Goal: Task Accomplishment & Management: Manage account settings

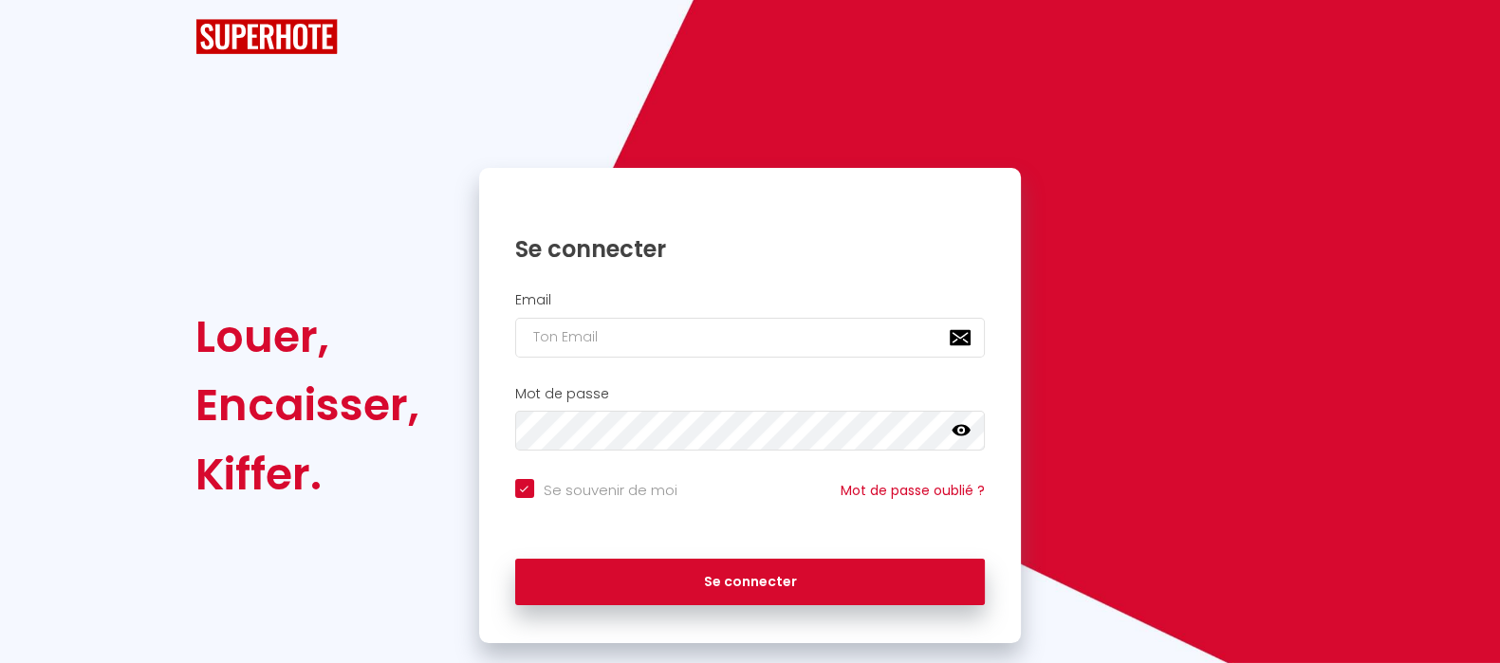
checkbox input "true"
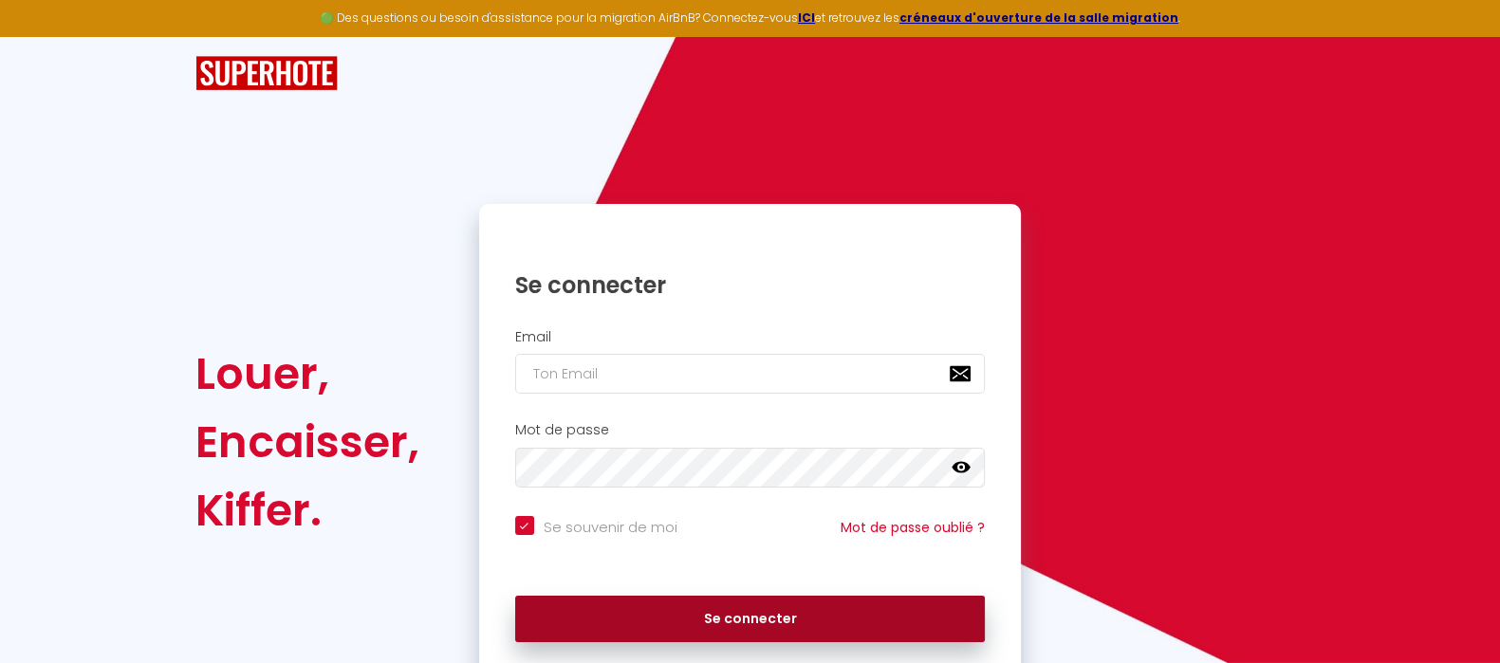
scroll to position [73, 0]
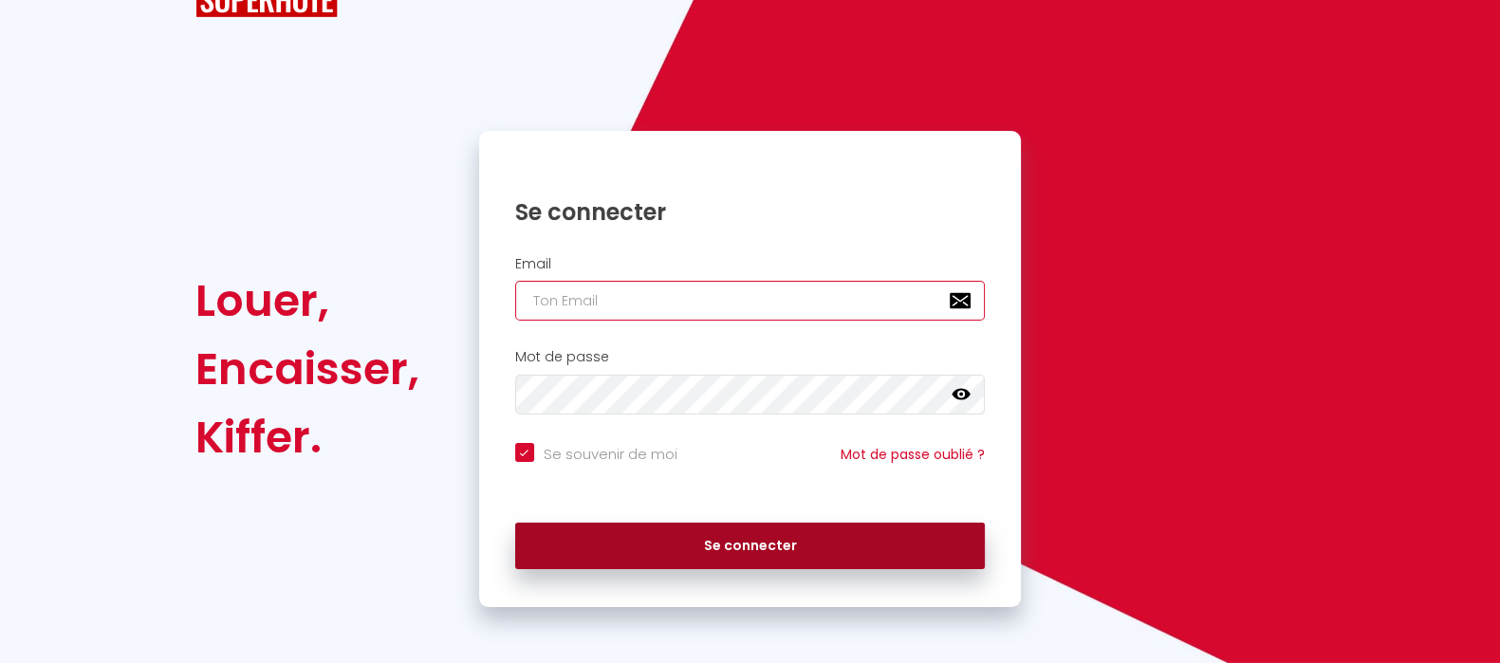
type input "[EMAIL_ADDRESS][DOMAIN_NAME]"
click at [754, 613] on div "BUTTON Affichage optimisé sur l'application mobile ×" at bounding box center [750, 635] width 1500 height 57
click at [753, 541] on button "Se connecter" at bounding box center [750, 546] width 471 height 47
checkbox input "true"
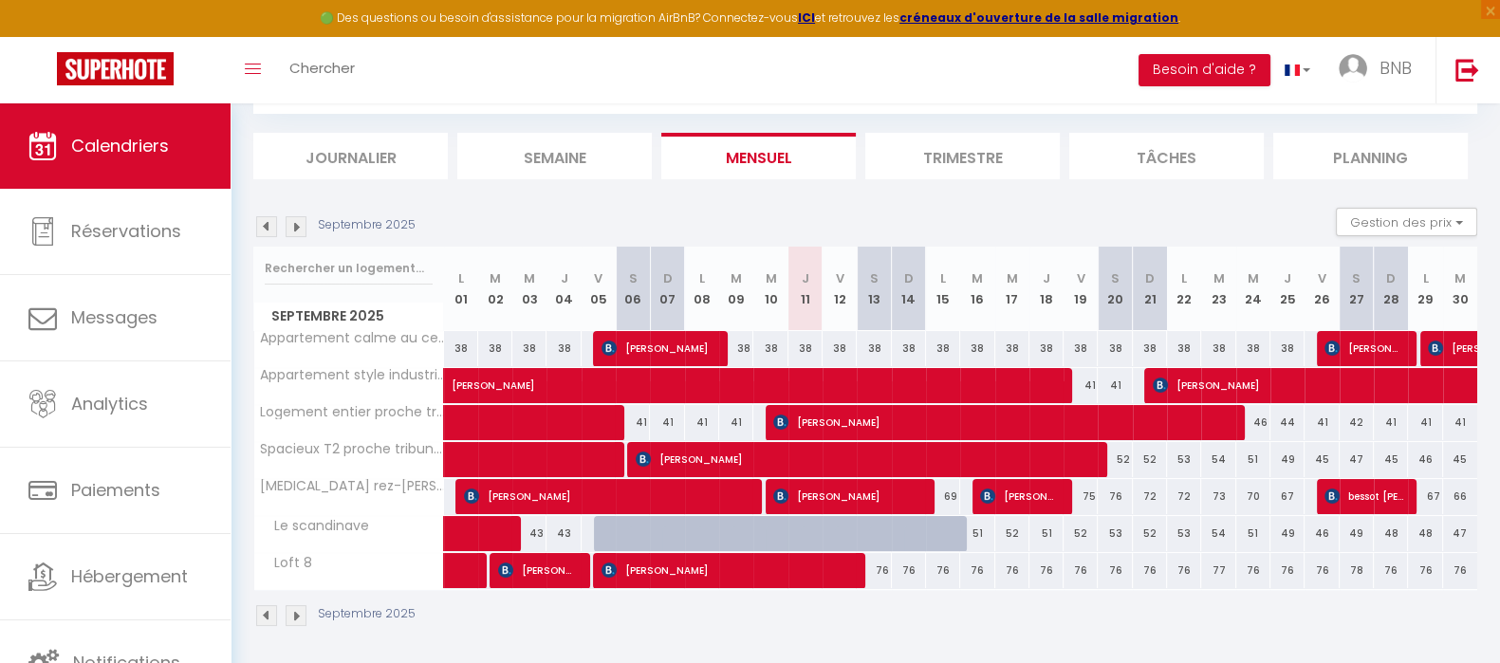
scroll to position [103, 0]
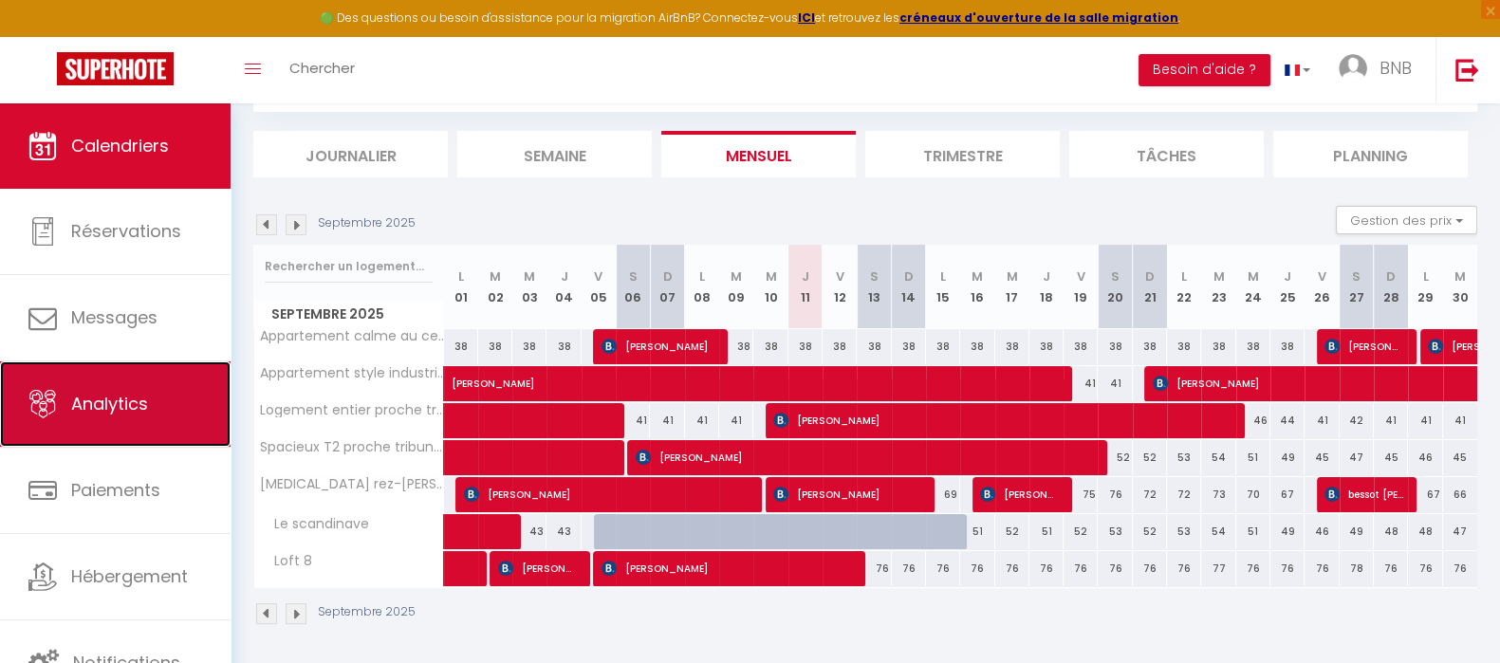
click at [141, 430] on link "Analytics" at bounding box center [115, 403] width 231 height 85
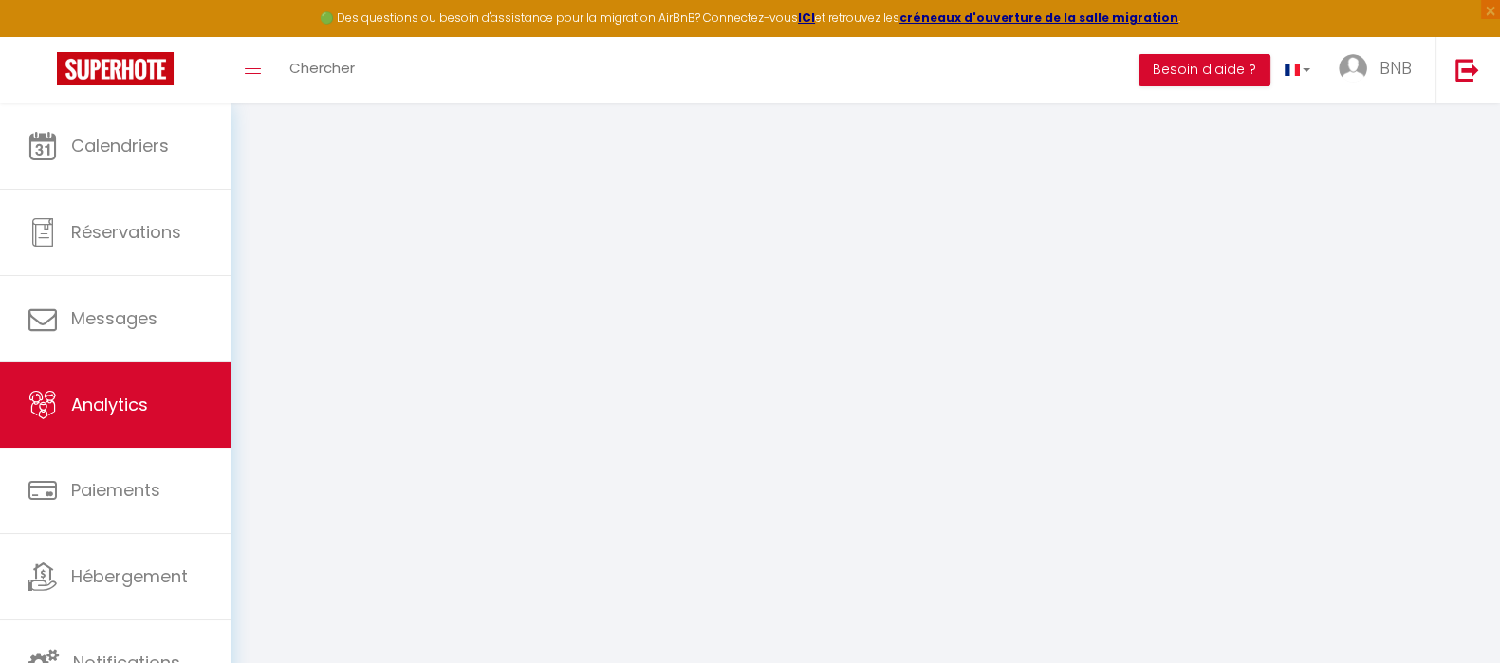
select select "2025"
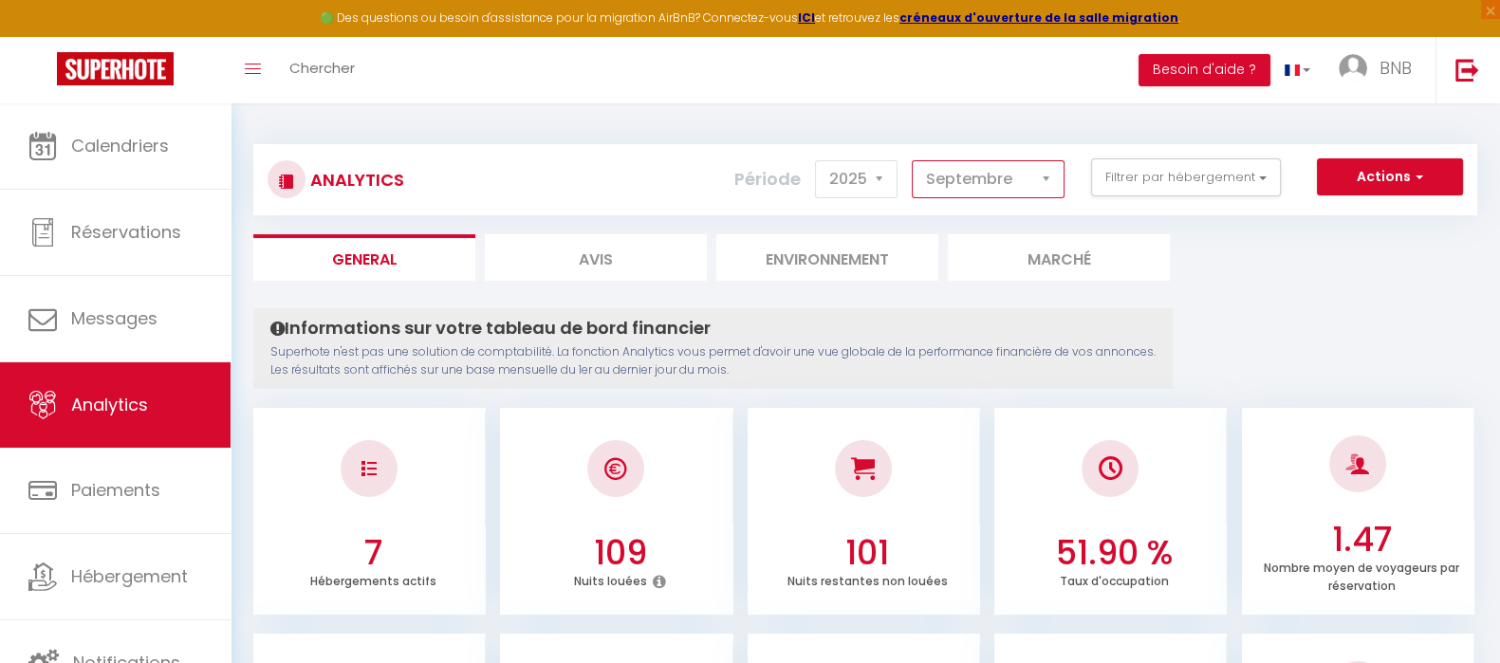
click at [1053, 177] on select "[PERSON_NAME] Mars [PERSON_NAME] Juin Juillet Août Septembre Octobre Novembre D…" at bounding box center [988, 179] width 153 height 38
select select "8"
click at [916, 160] on select "[PERSON_NAME] Mars [PERSON_NAME] Juin Juillet Août Septembre Octobre Novembre D…" at bounding box center [988, 179] width 153 height 38
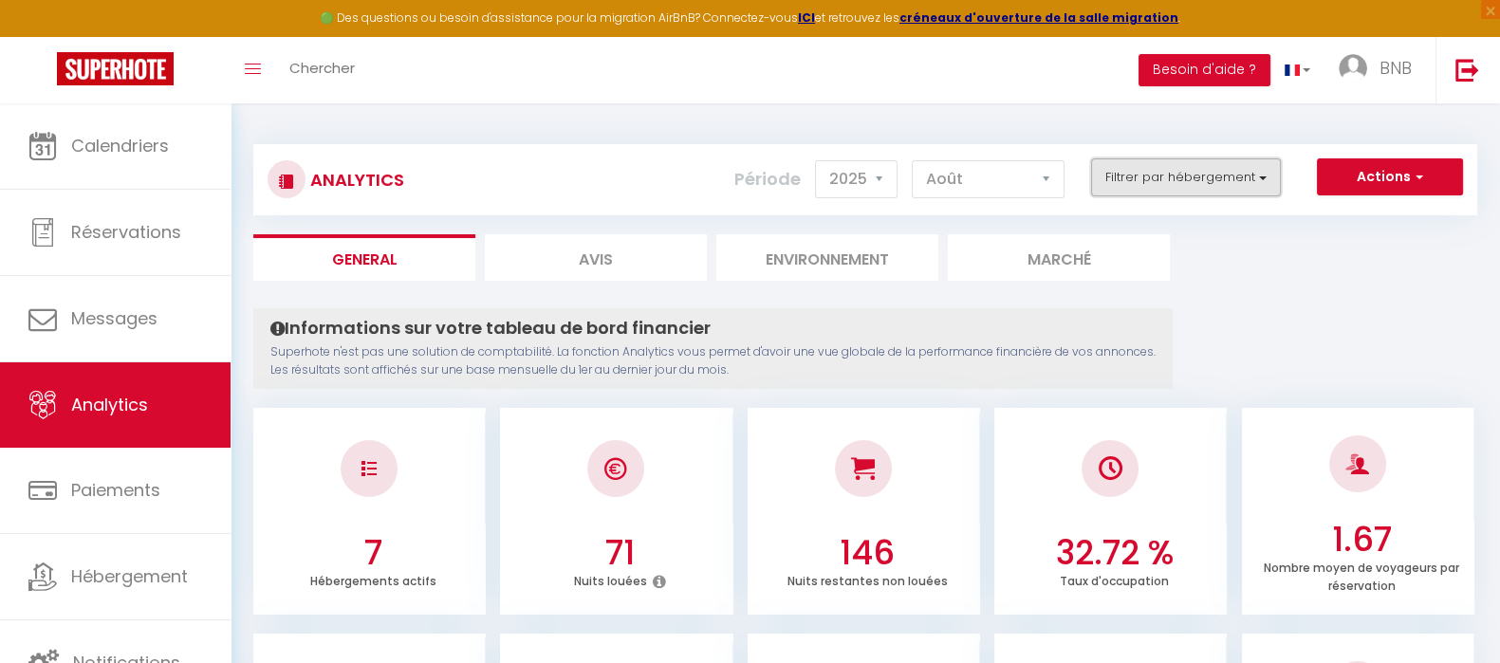
click at [1167, 166] on button "Filtrer par hébergement" at bounding box center [1186, 177] width 190 height 38
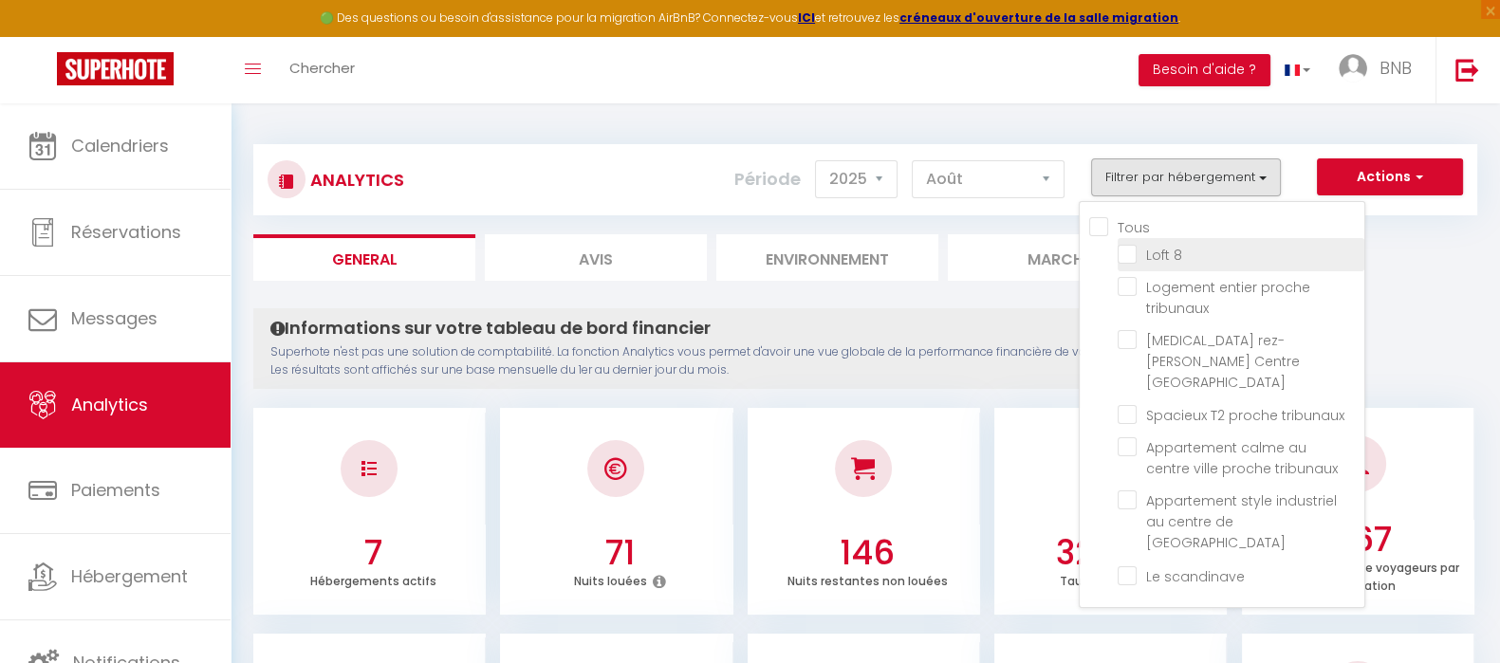
click at [1135, 253] on 8 "checkbox" at bounding box center [1241, 253] width 247 height 19
checkbox 8 "true"
checkbox tribunaux "false"
checkbox Douai "false"
checkbox tribunaux "false"
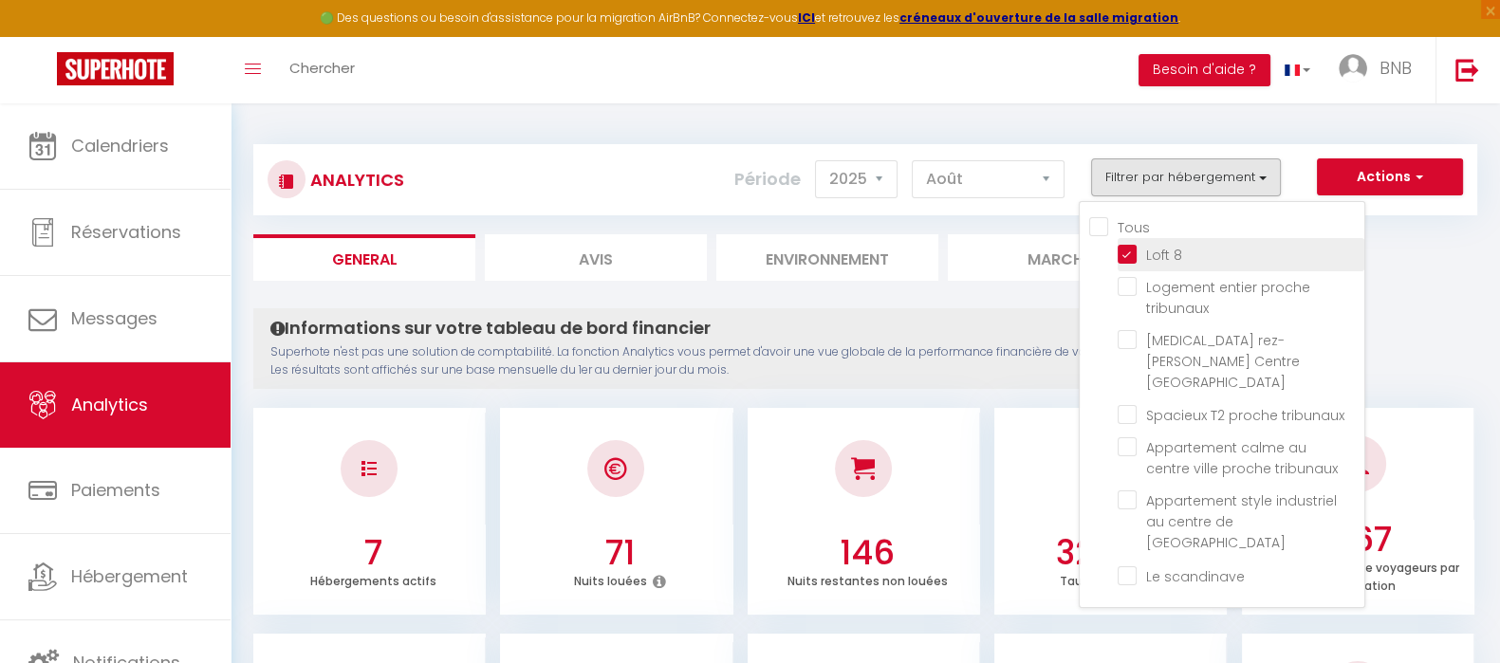
checkbox tribunaux "false"
checkbox Douai "false"
checkbox scandinave "false"
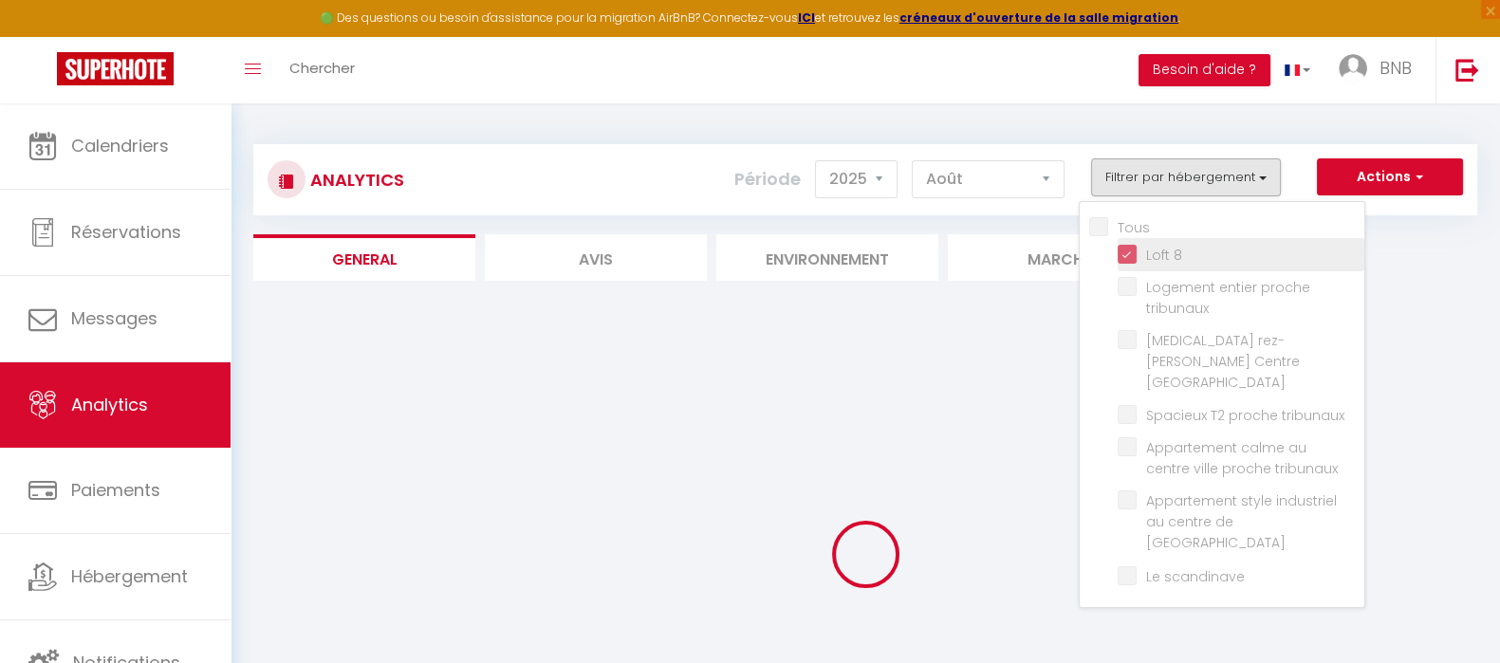
checkbox tribunaux "false"
checkbox Douai "false"
checkbox tribunaux "false"
checkbox Douai "false"
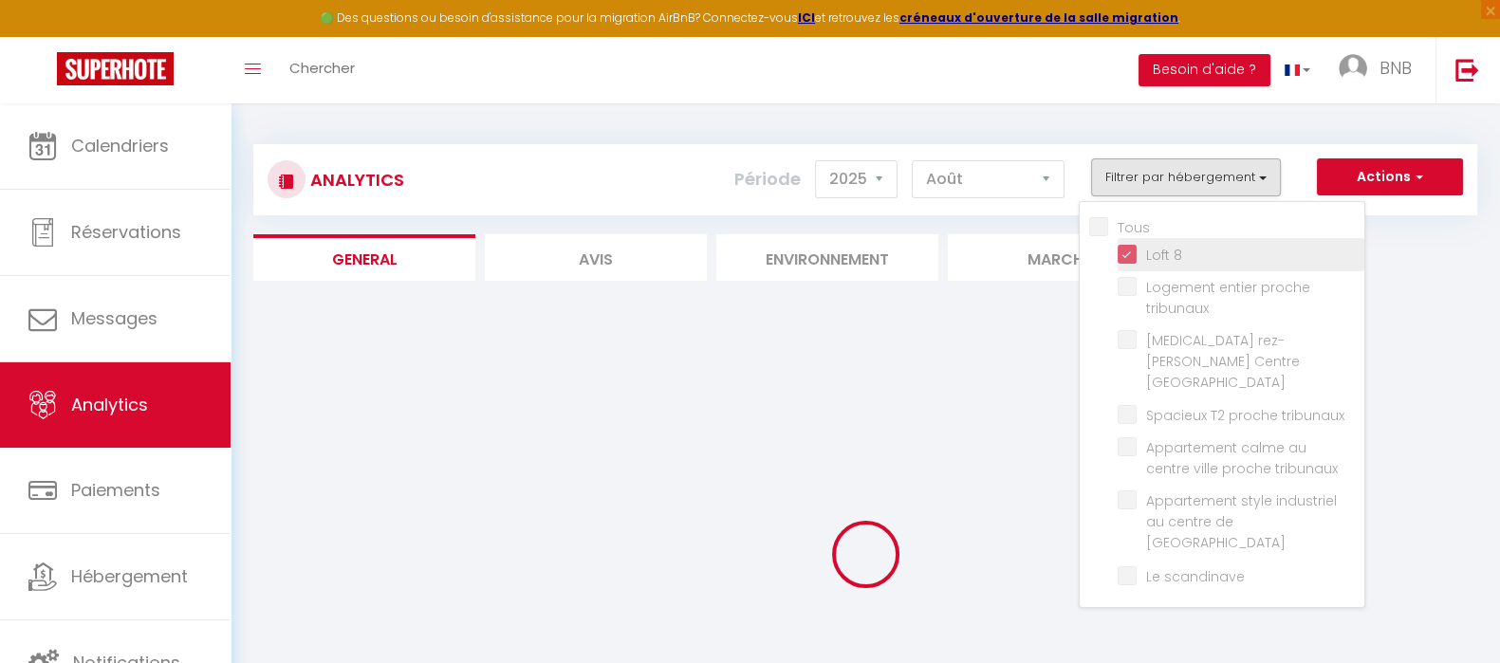
checkbox scandinave "false"
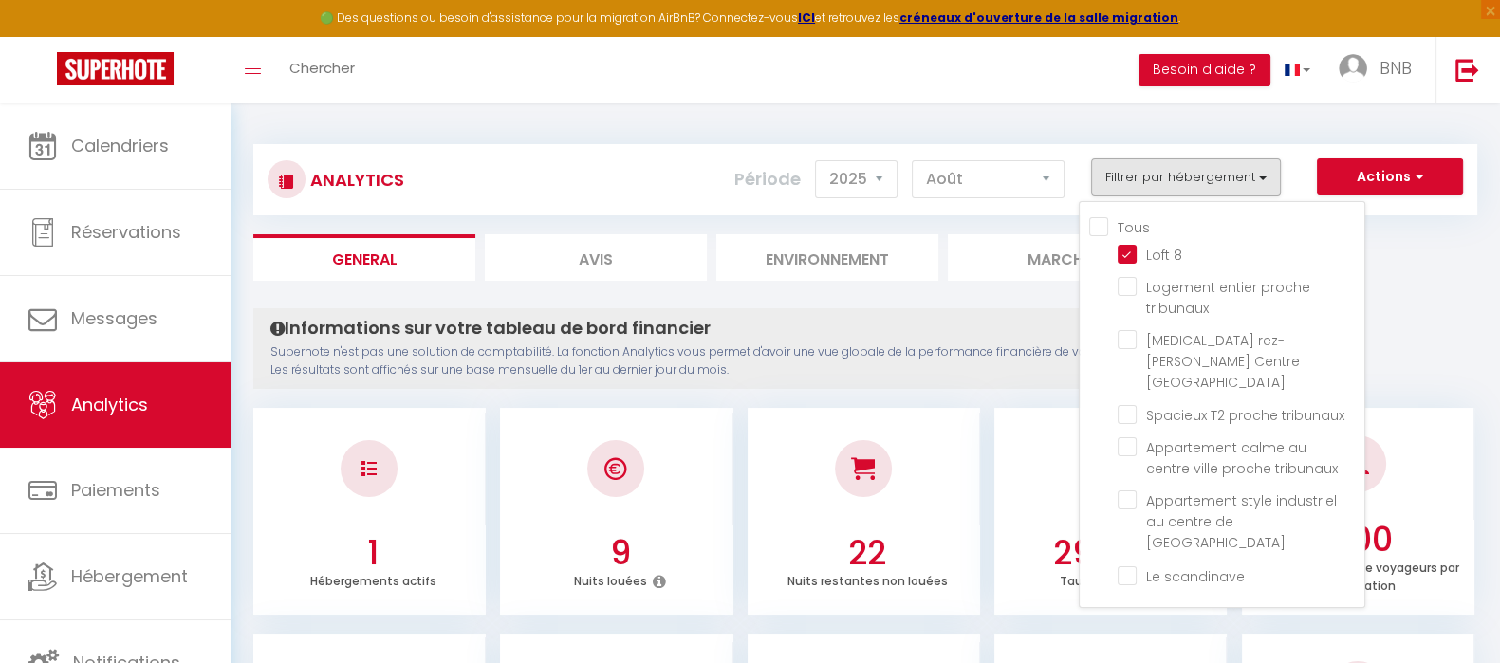
click at [1417, 210] on div "Analytics Actions Génération SuperConciergerie Génération SuperAnalyzer Générat…" at bounding box center [865, 179] width 1224 height 71
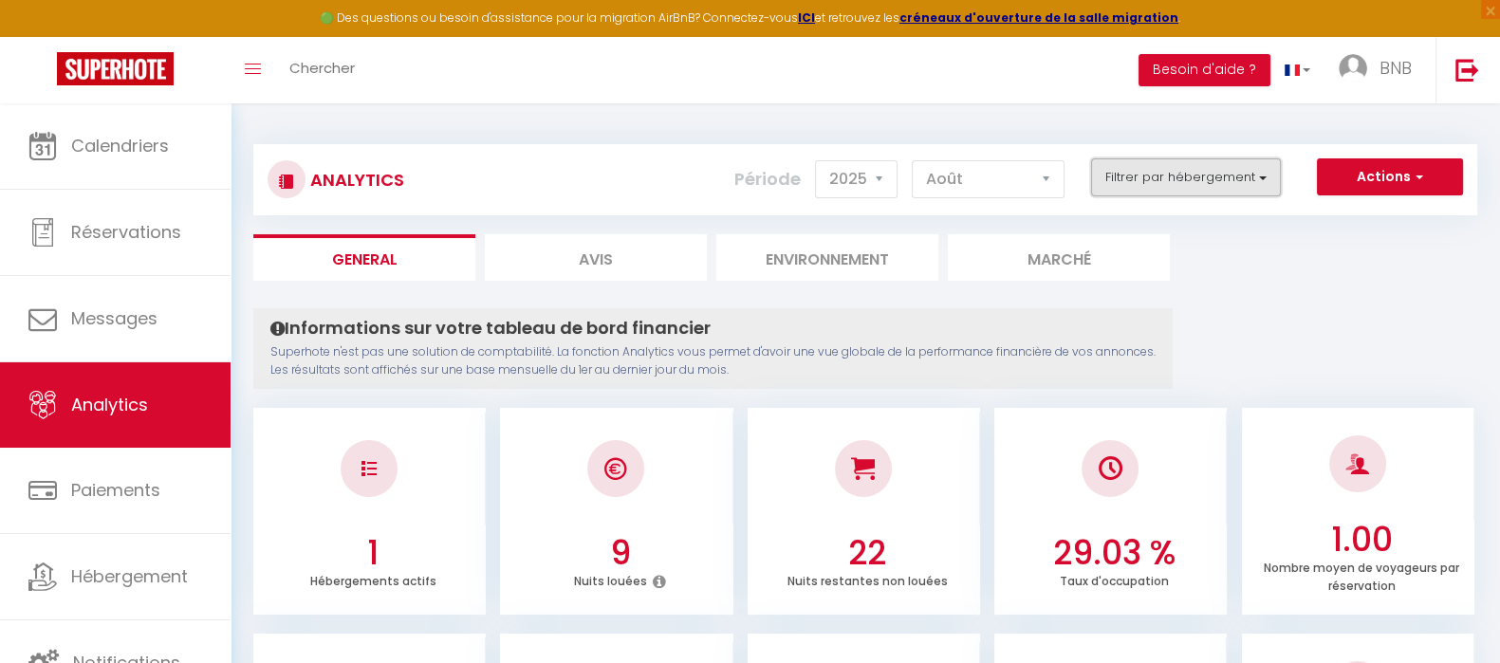
click at [1143, 173] on button "Filtrer par hébergement" at bounding box center [1186, 177] width 190 height 38
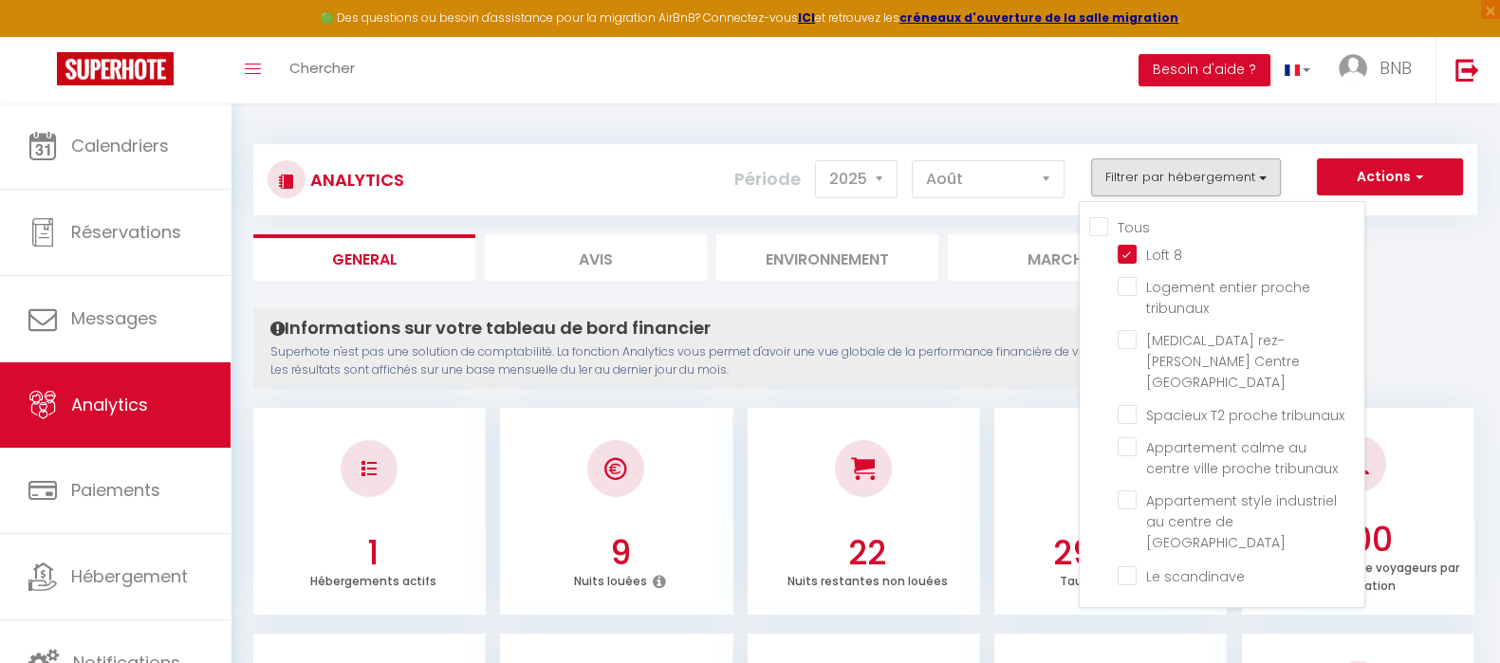
click at [1103, 232] on input "Tous" at bounding box center [1226, 225] width 275 height 19
checkbox input "true"
checkbox tribunaux "true"
checkbox Douai "true"
checkbox tribunaux "true"
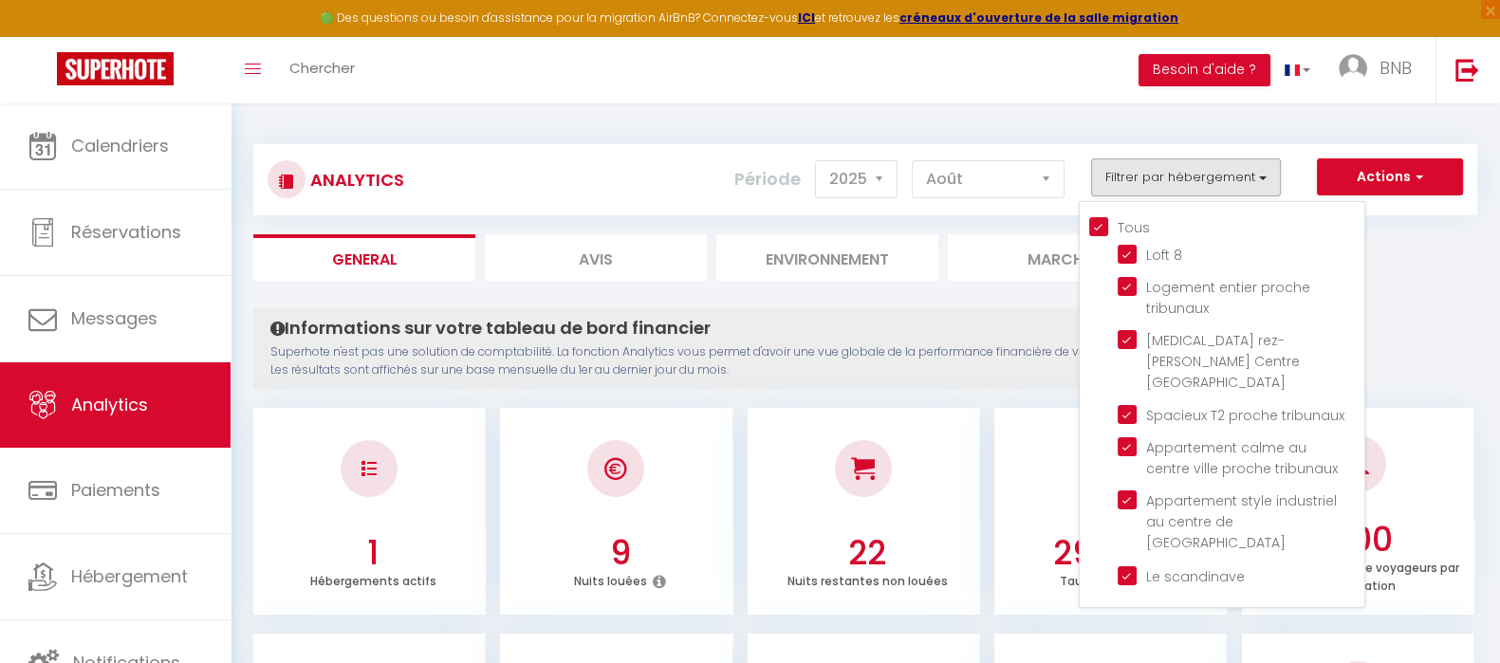
checkbox tribunaux "true"
checkbox Douai "true"
checkbox scandinave "true"
click at [1137, 255] on 8 "checkbox" at bounding box center [1241, 253] width 247 height 19
checkbox 8 "false"
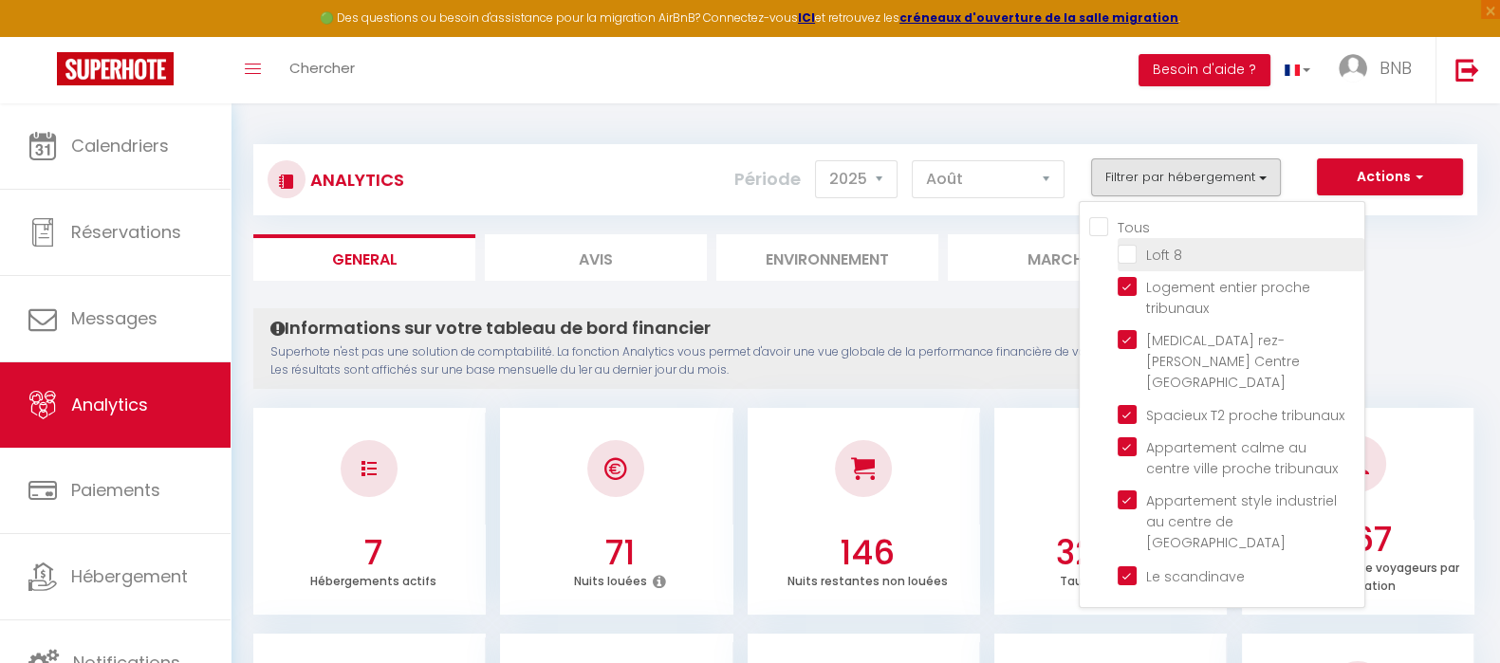
checkbox input "false"
click at [1417, 239] on ul "General Avis Environnement Marché" at bounding box center [865, 257] width 1224 height 46
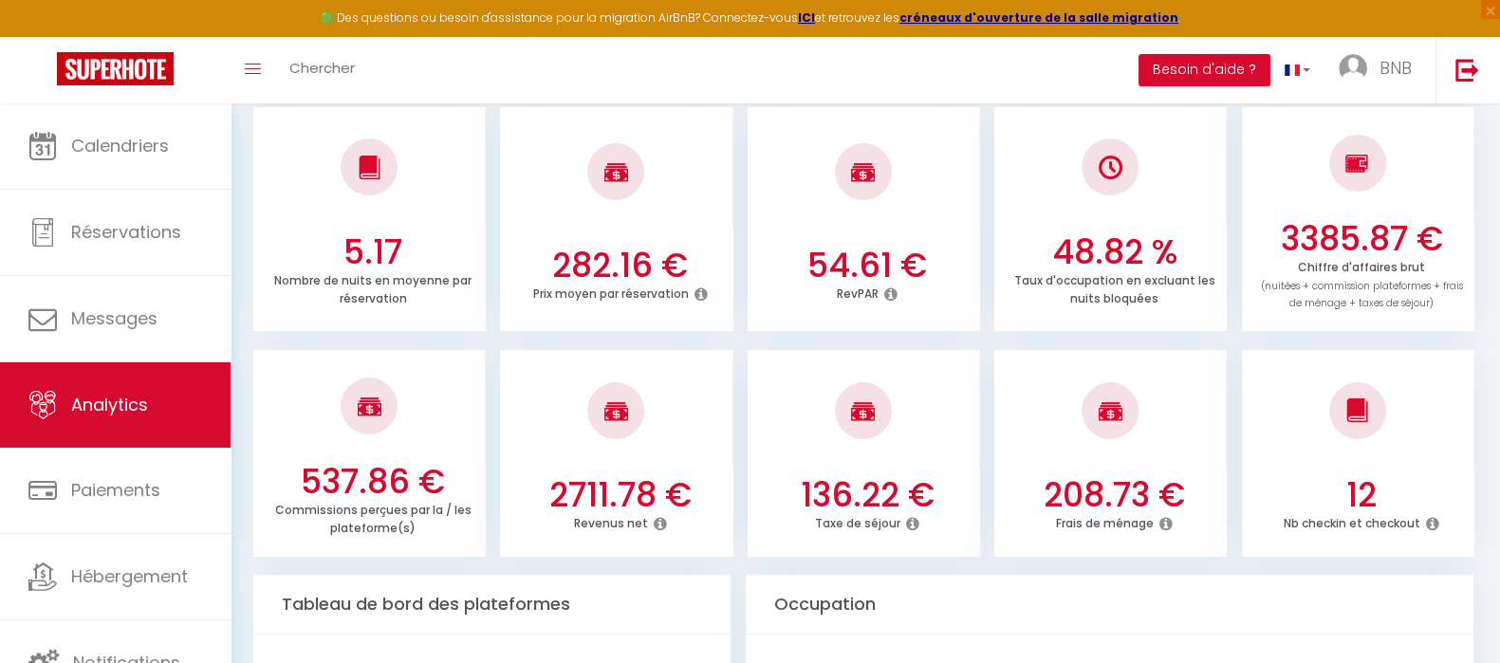
scroll to position [533, 0]
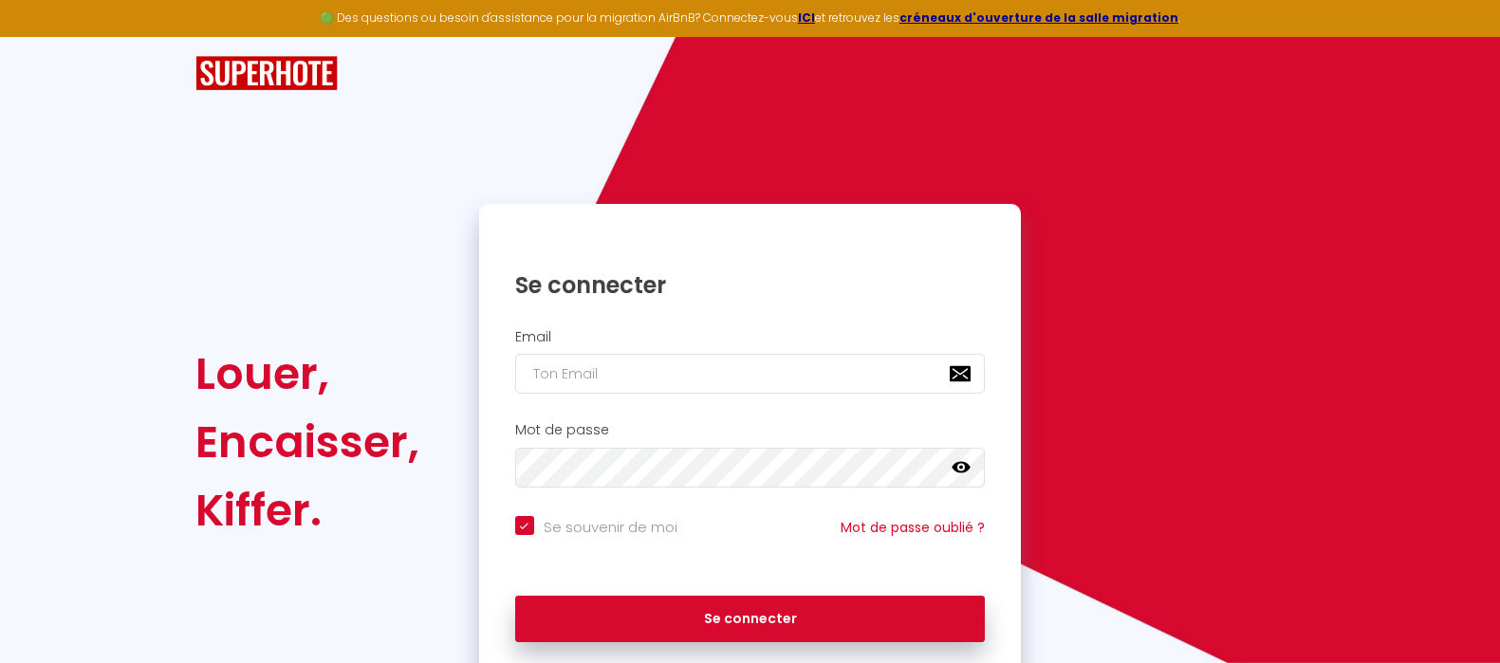
scroll to position [73, 0]
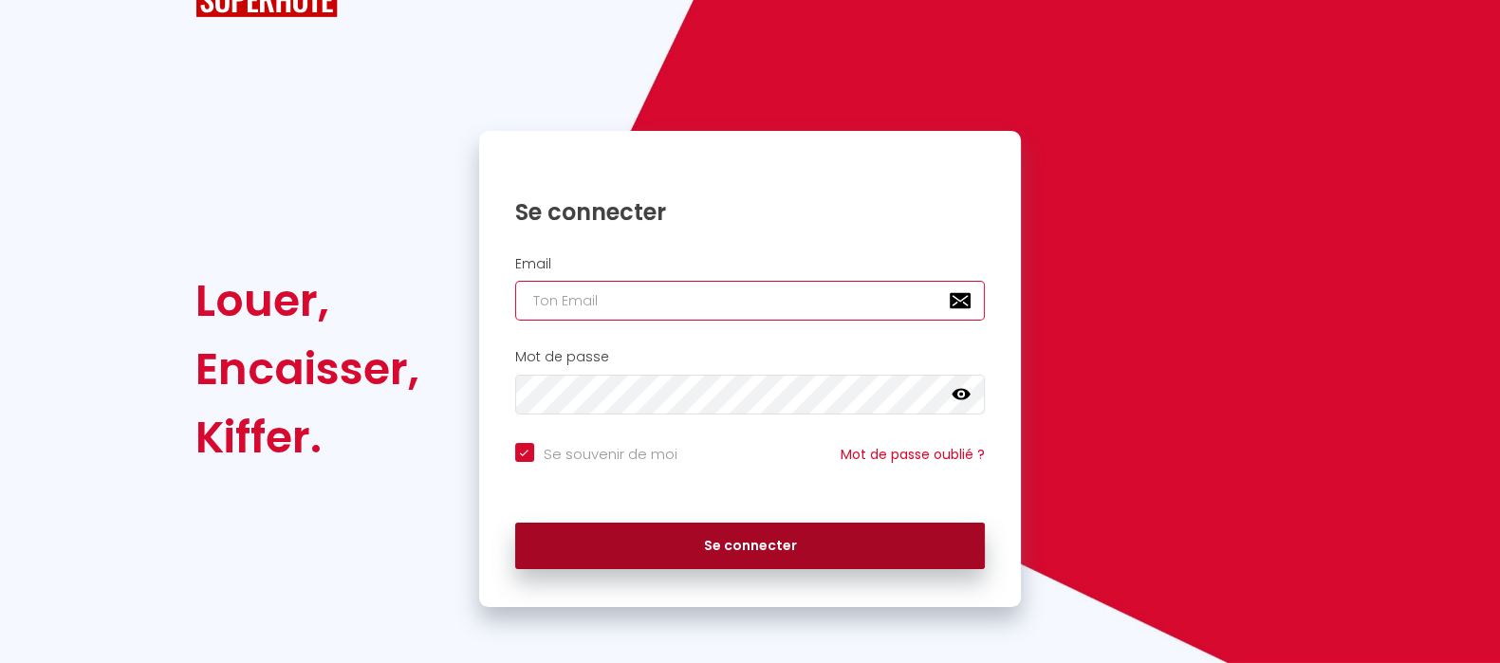
type input "[EMAIL_ADDRESS][DOMAIN_NAME]"
click at [759, 532] on button "Se connecter" at bounding box center [750, 546] width 471 height 47
checkbox input "true"
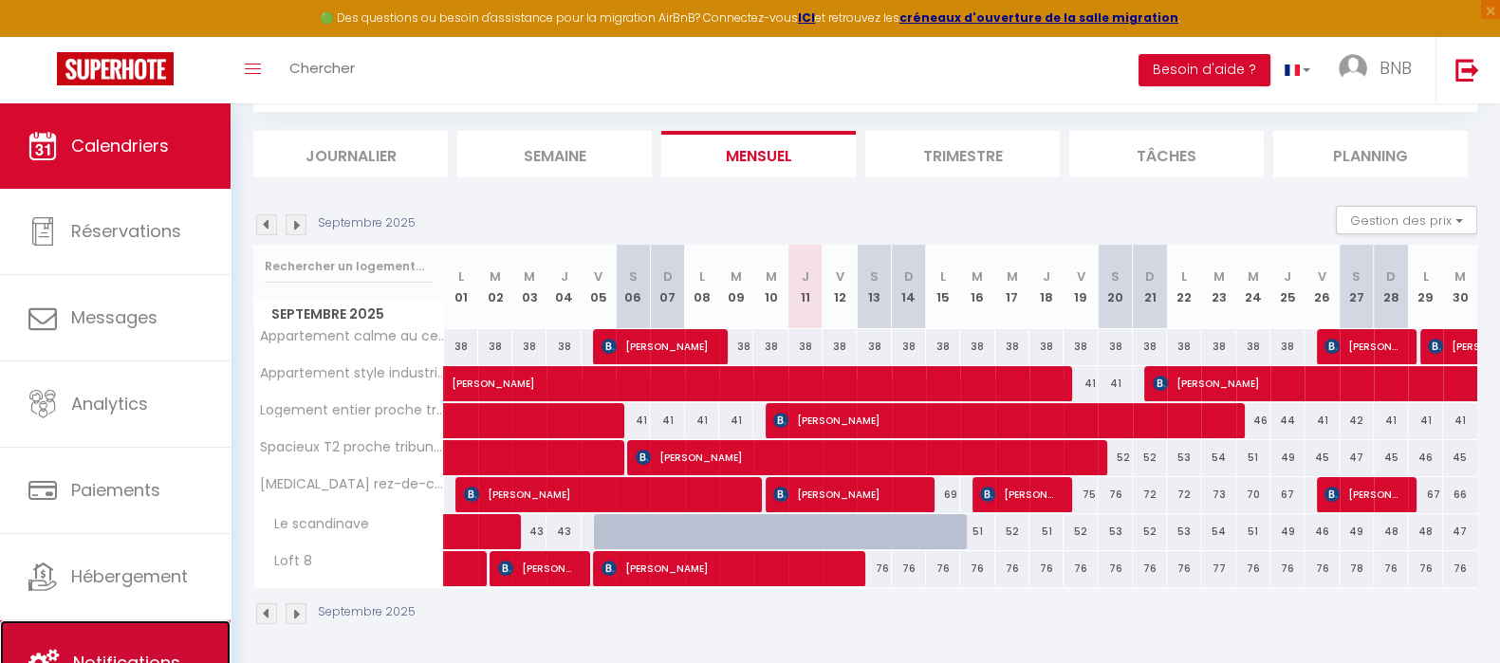
click at [119, 632] on link "Notifications" at bounding box center [115, 663] width 231 height 85
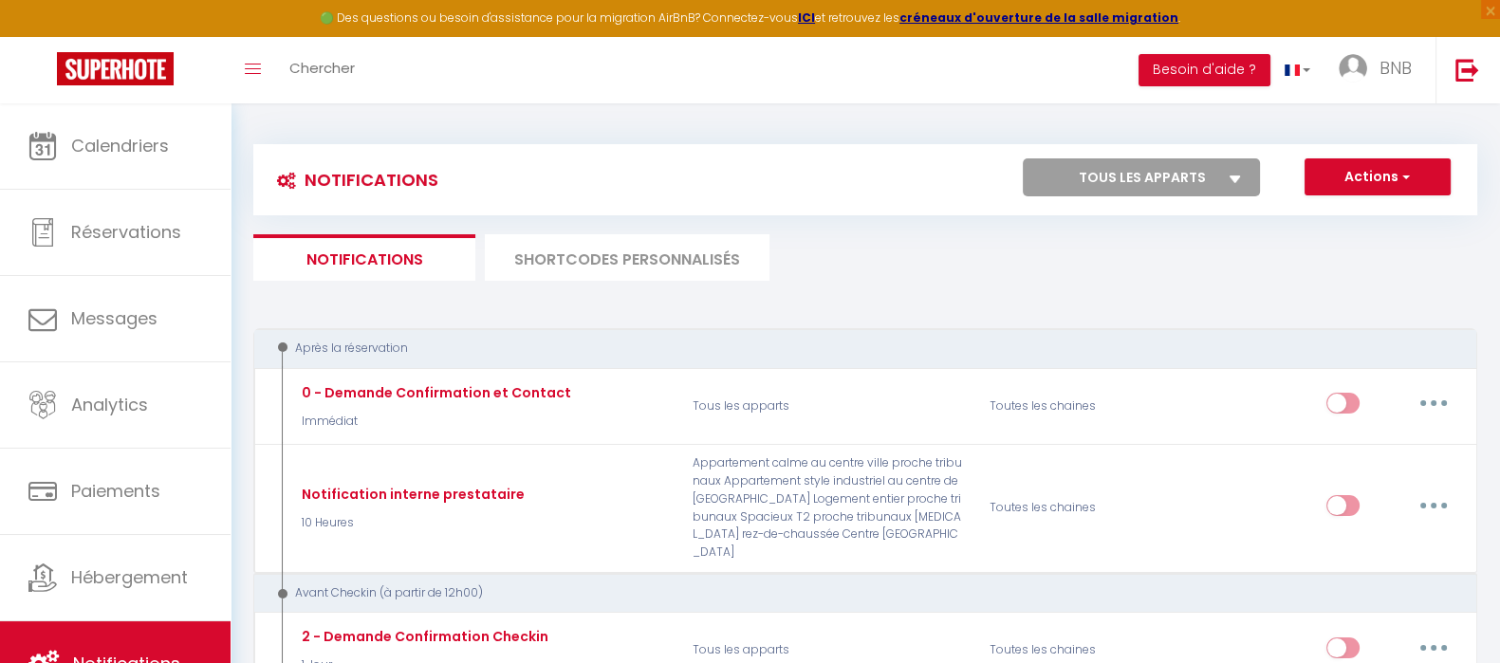
click at [669, 263] on li "SHORTCODES PERSONNALISÉS" at bounding box center [627, 257] width 285 height 46
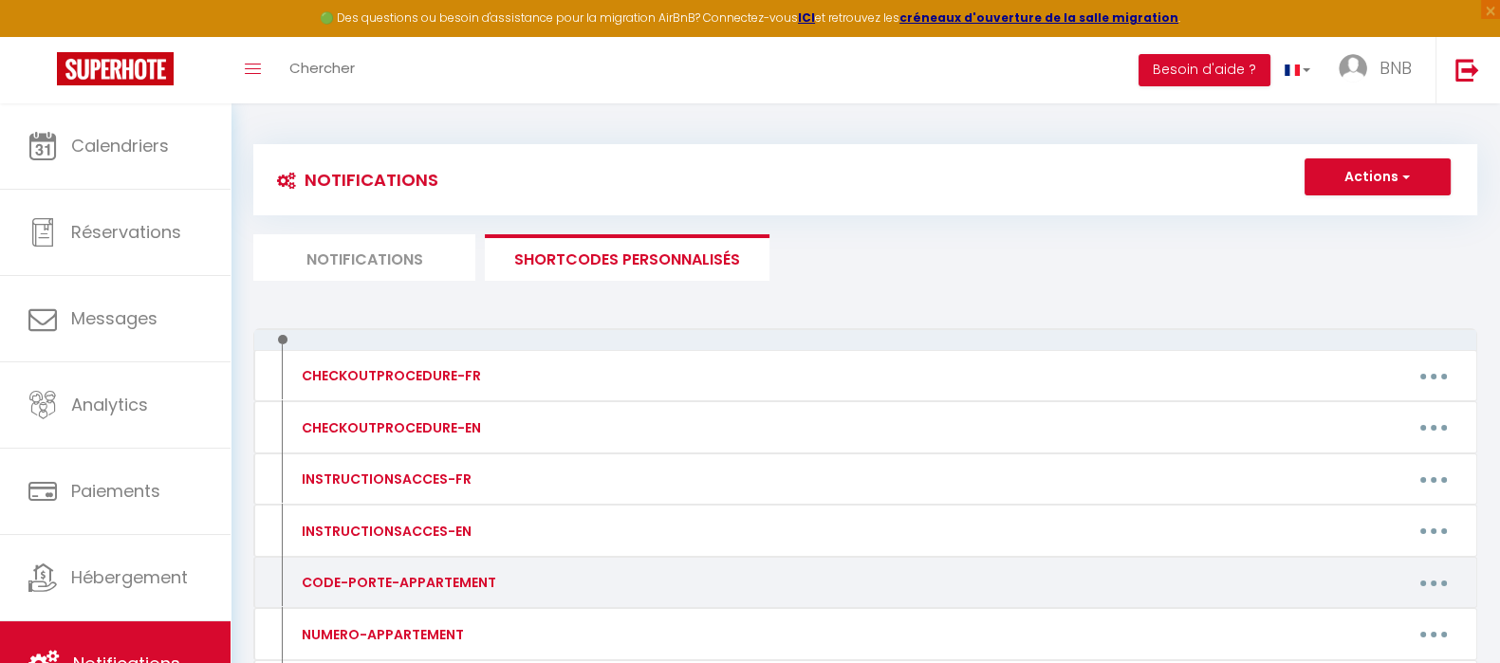
click at [1425, 571] on button "button" at bounding box center [1433, 582] width 53 height 30
click at [1375, 610] on link "Editer" at bounding box center [1384, 626] width 140 height 32
type input "CODE-PORTE-APPARTEMENT"
type textarea "Code appartement"
type textarea "9532"
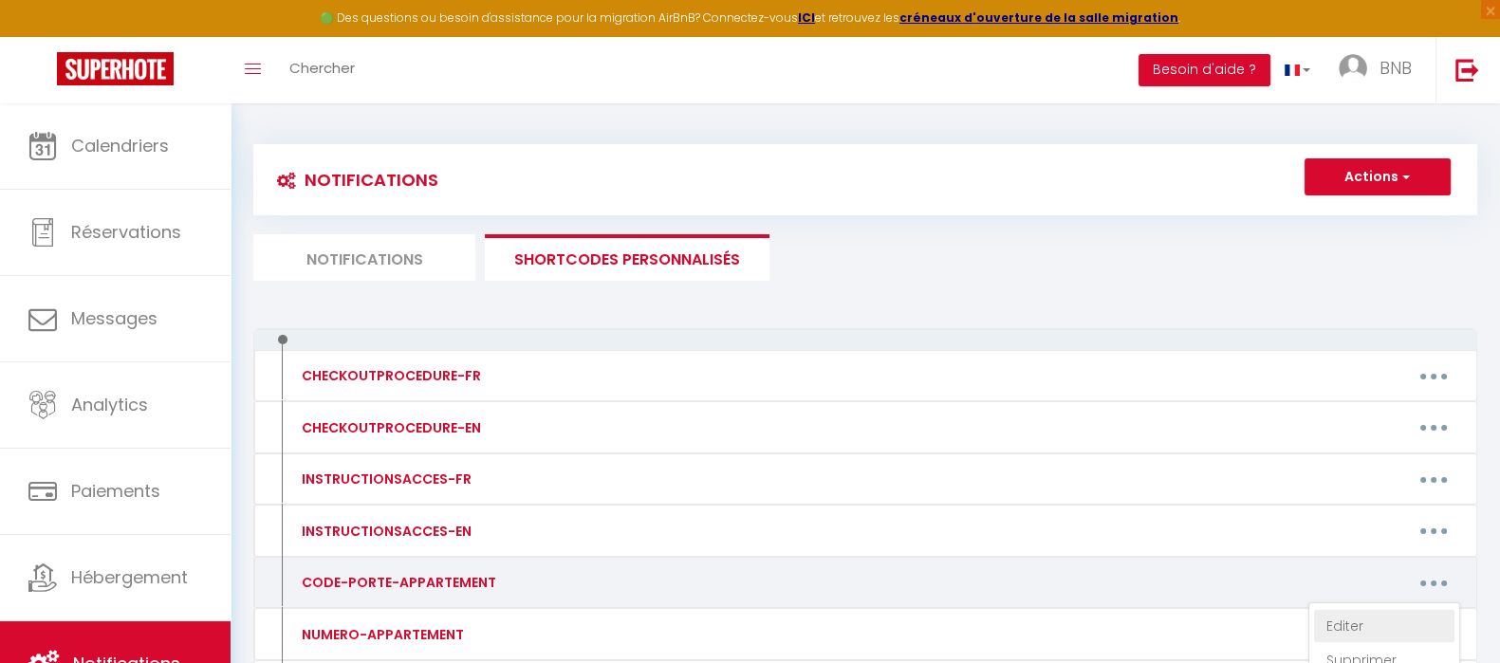
type textarea "1012"
type textarea "3839"
type textarea "3622"
type textarea "4327"
type textarea "6722"
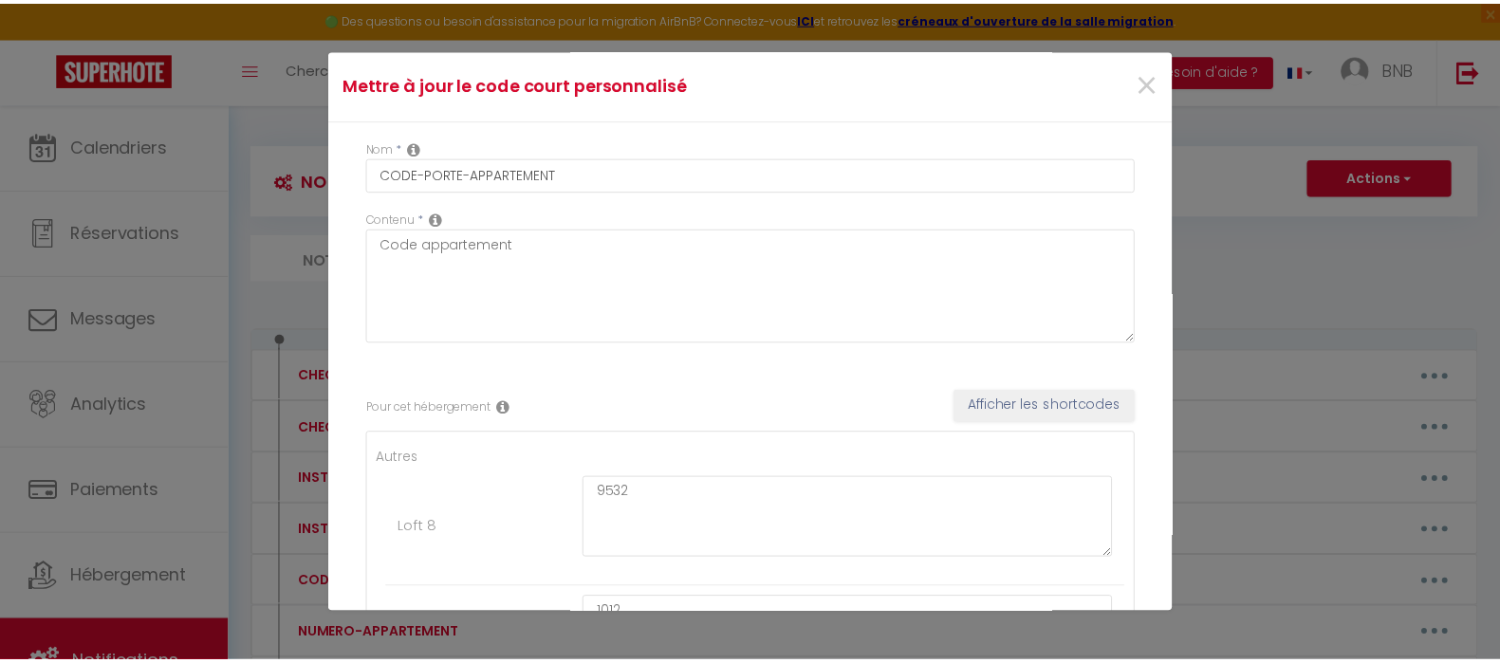
scroll to position [873, 0]
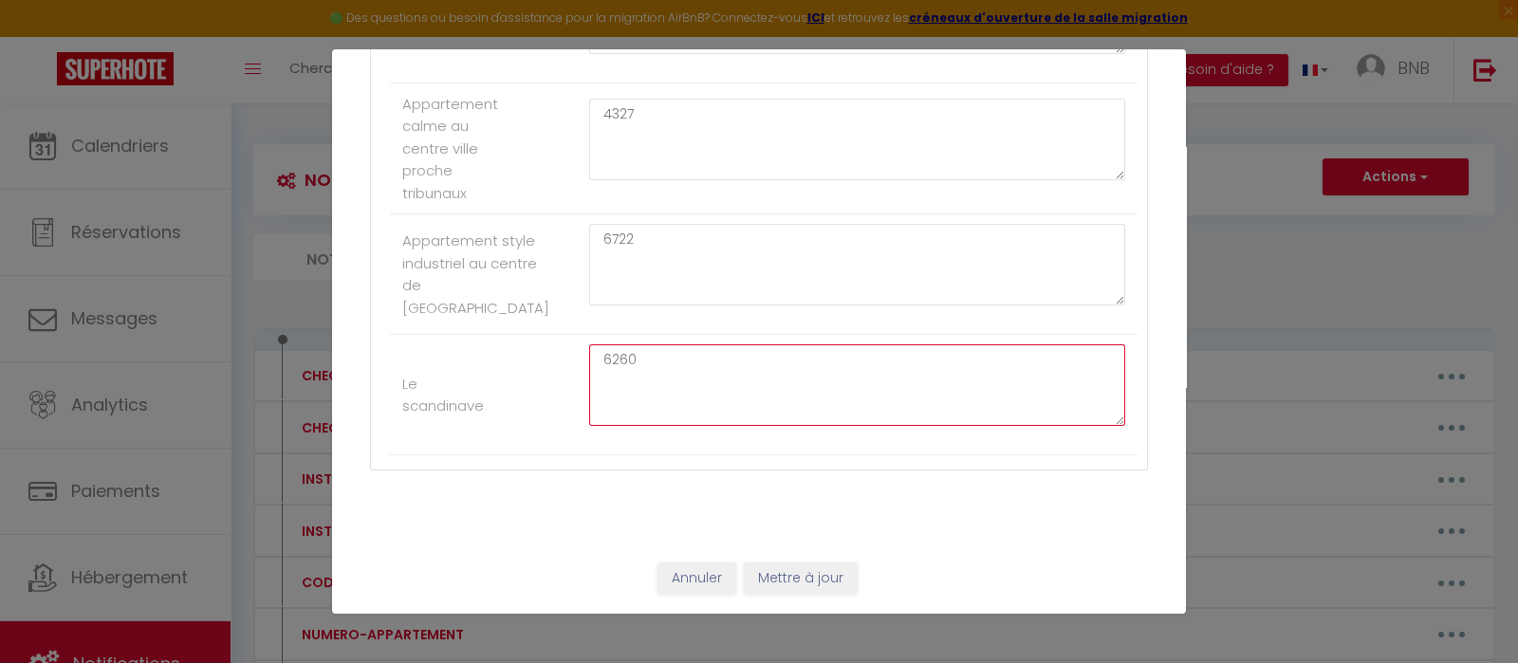
click at [732, 361] on textarea "6260" at bounding box center [857, 385] width 536 height 82
type textarea "9326"
click at [792, 568] on button "Mettre à jour" at bounding box center [801, 579] width 114 height 32
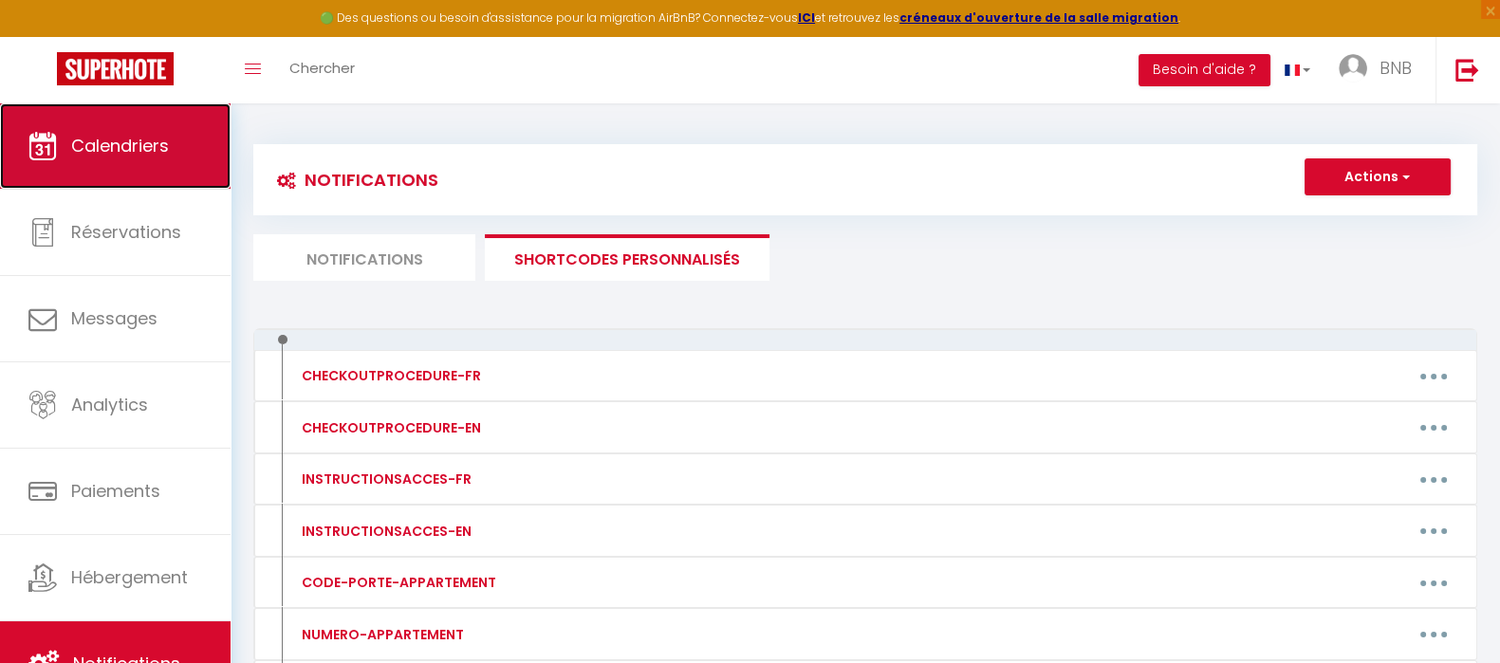
click at [137, 149] on span "Calendriers" at bounding box center [120, 146] width 98 height 24
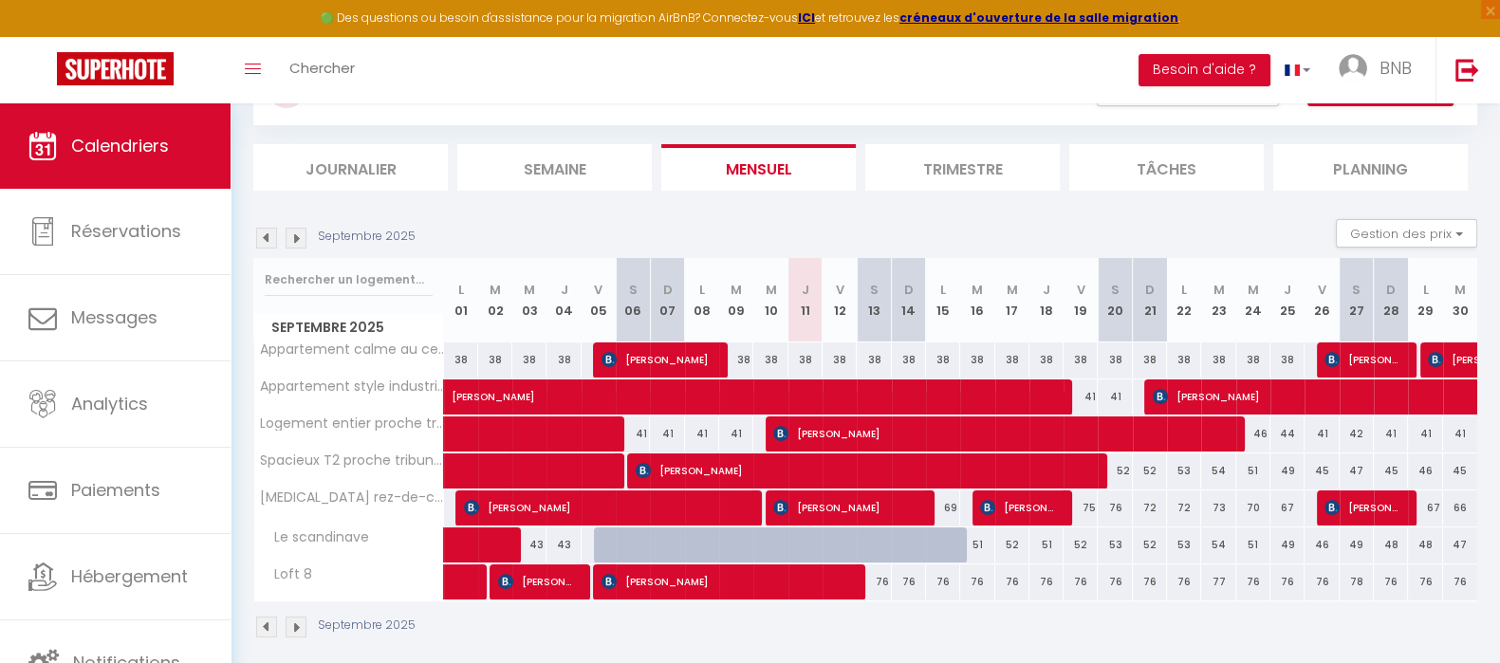
scroll to position [103, 0]
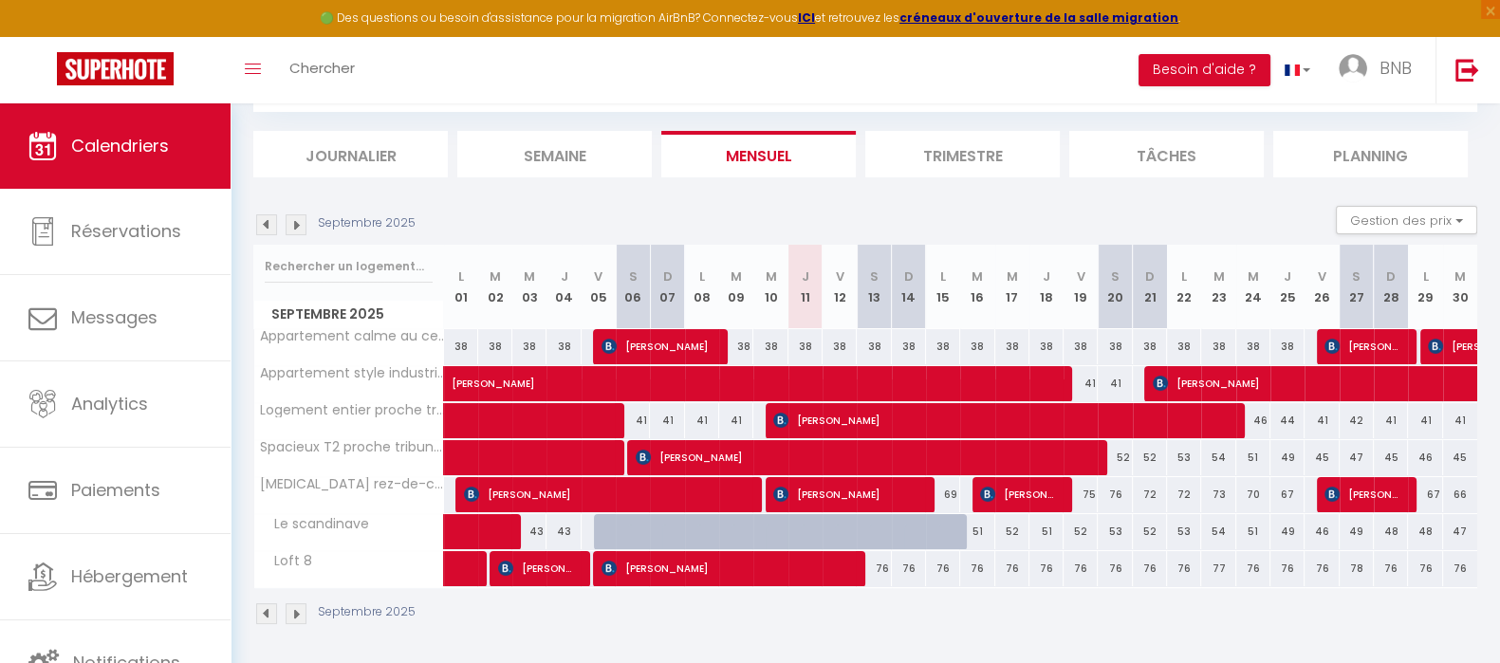
click at [867, 523] on div at bounding box center [874, 532] width 34 height 36
type input "46"
select select "1"
type input "Sam 13 Septembre 2025"
type input "Dim 14 Septembre 2025"
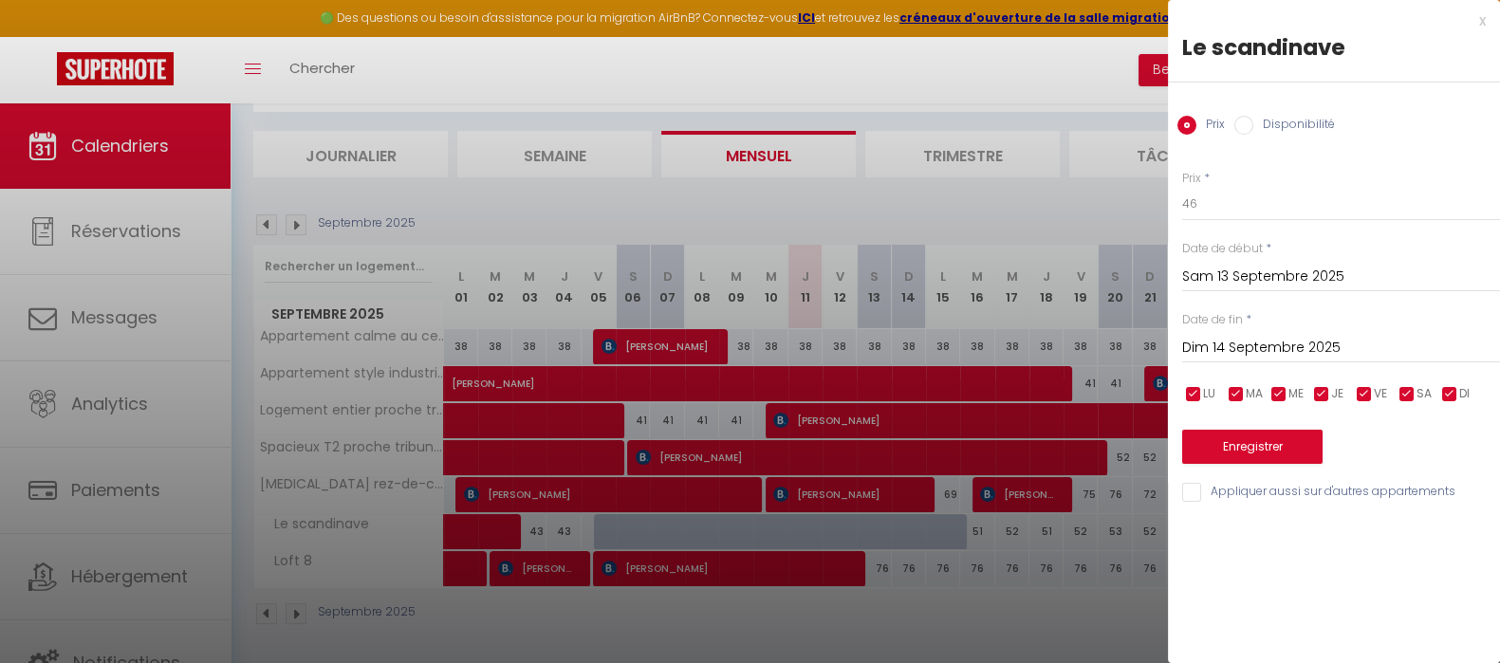
click at [1242, 122] on input "Disponibilité" at bounding box center [1243, 125] width 19 height 19
radio input "true"
radio input "false"
click at [1239, 351] on input "Dim 14 Septembre 2025" at bounding box center [1341, 350] width 318 height 25
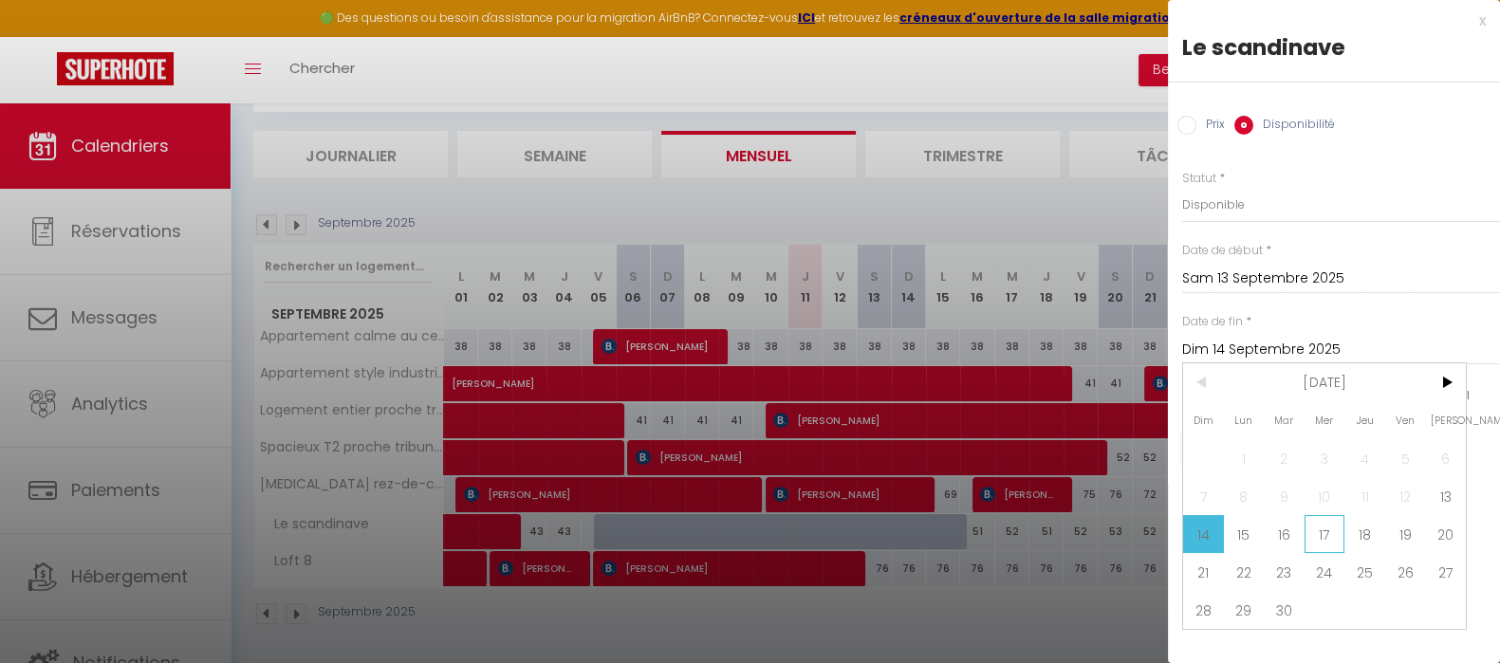
click at [1314, 537] on span "17" at bounding box center [1325, 534] width 41 height 38
type input "Mer 17 Septembre 2025"
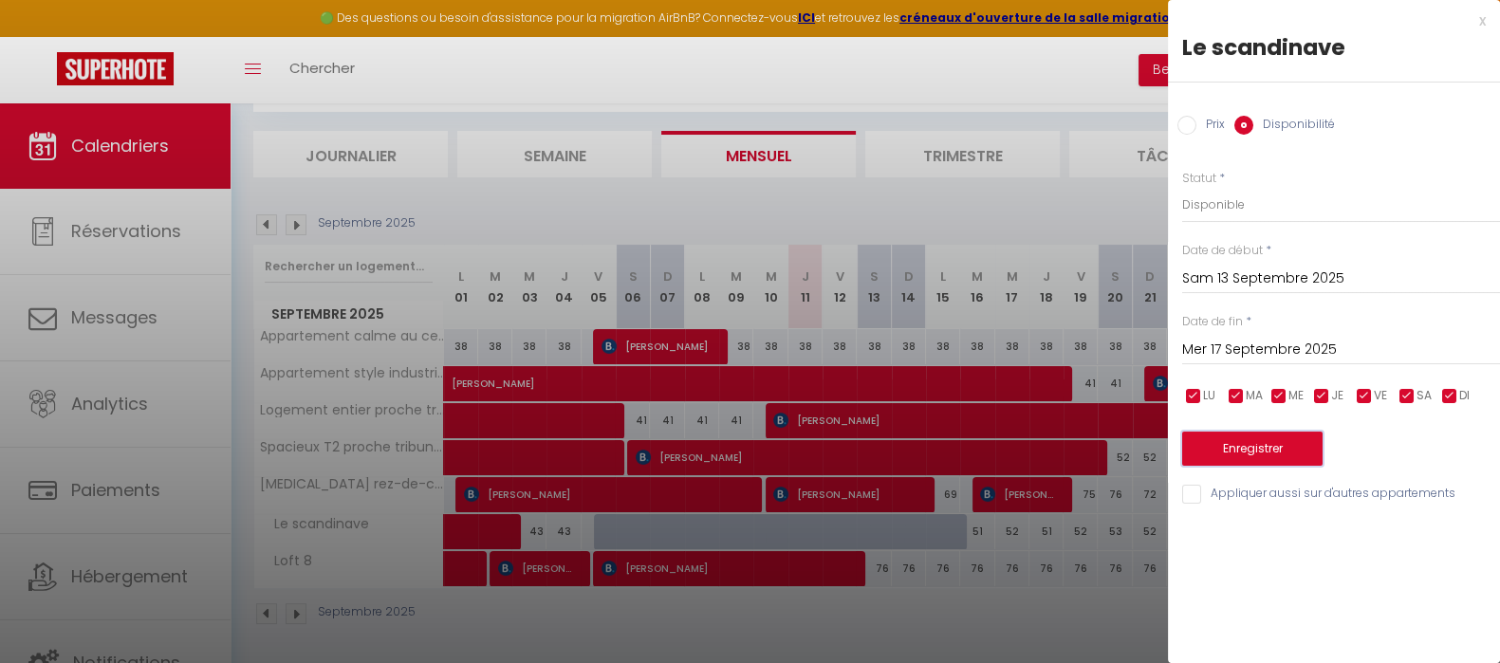
click at [1267, 456] on button "Enregistrer" at bounding box center [1252, 449] width 140 height 34
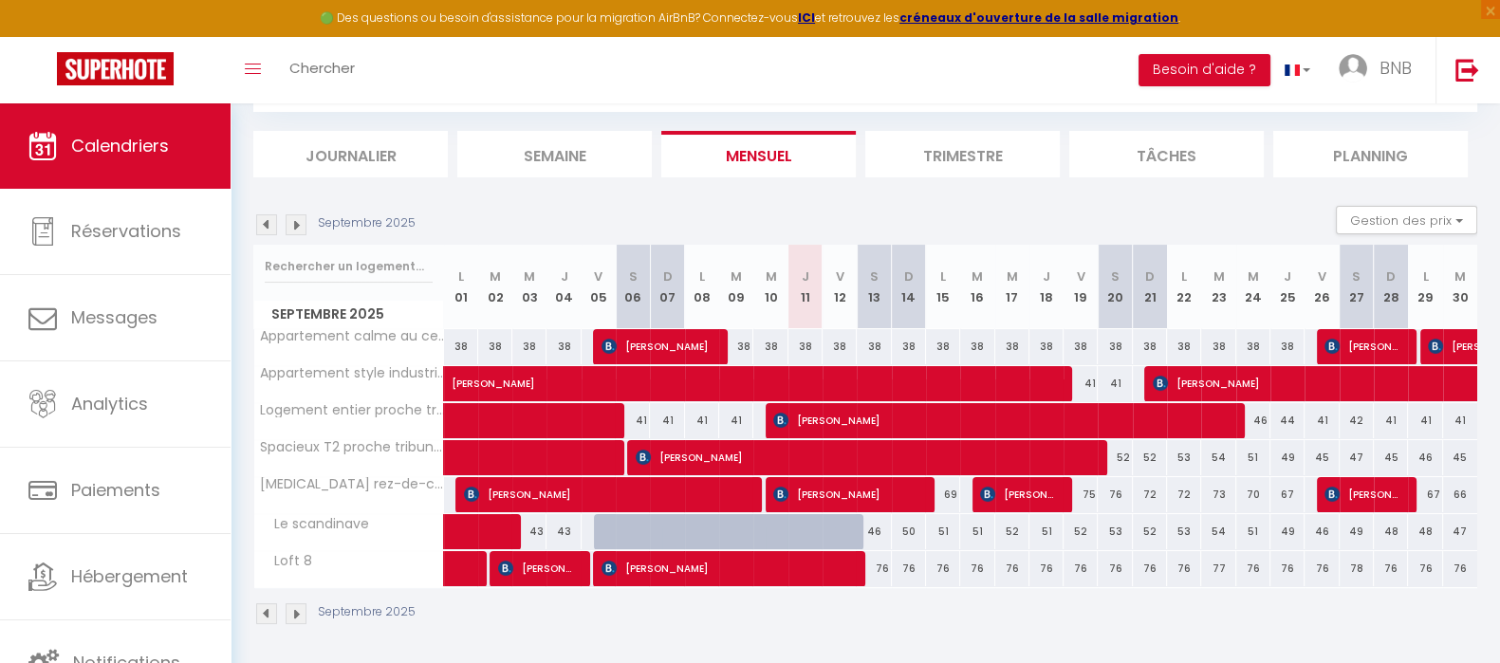
click at [270, 216] on img at bounding box center [266, 224] width 21 height 21
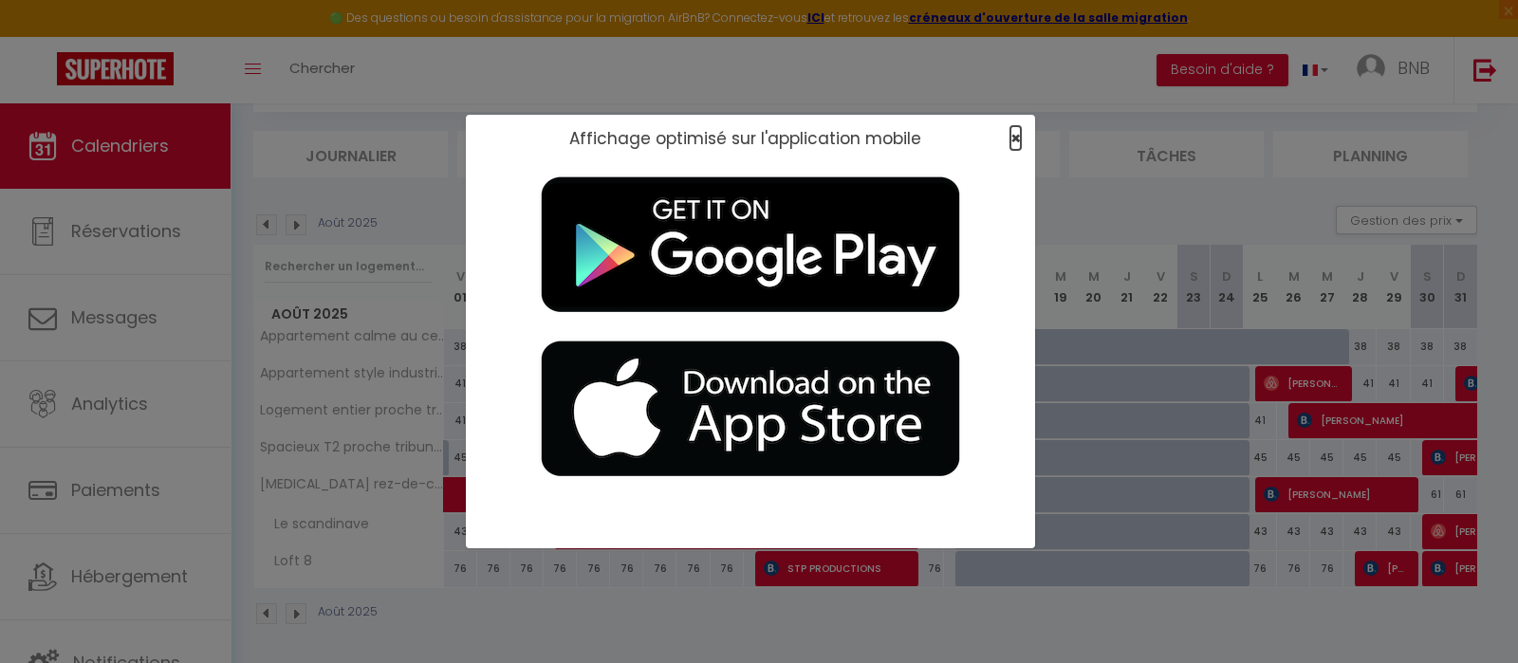
click at [1016, 150] on span "×" at bounding box center [1015, 138] width 10 height 24
